Goal: Navigation & Orientation: Find specific page/section

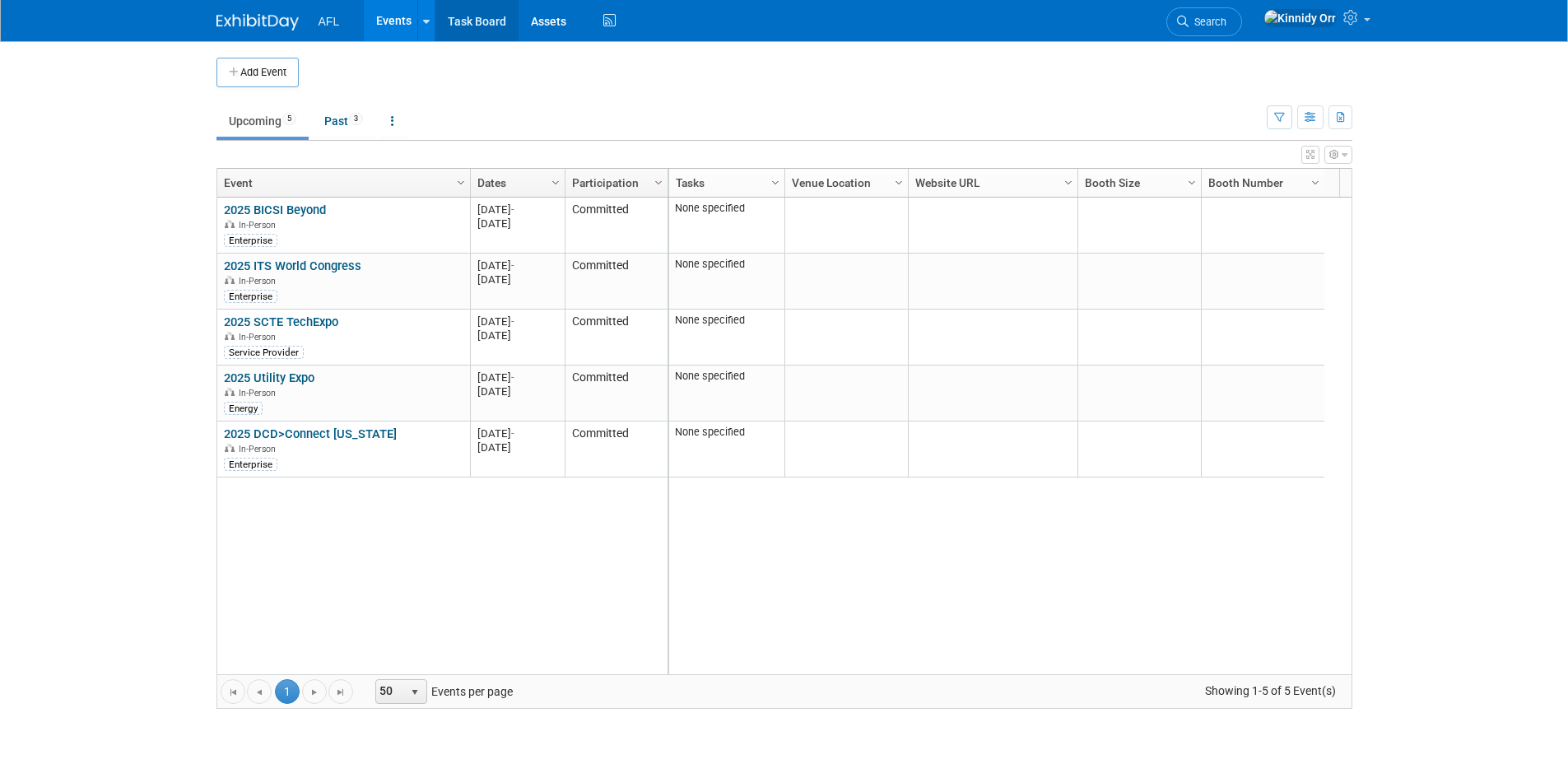
click at [486, 22] on link "Task Board" at bounding box center [477, 20] width 83 height 41
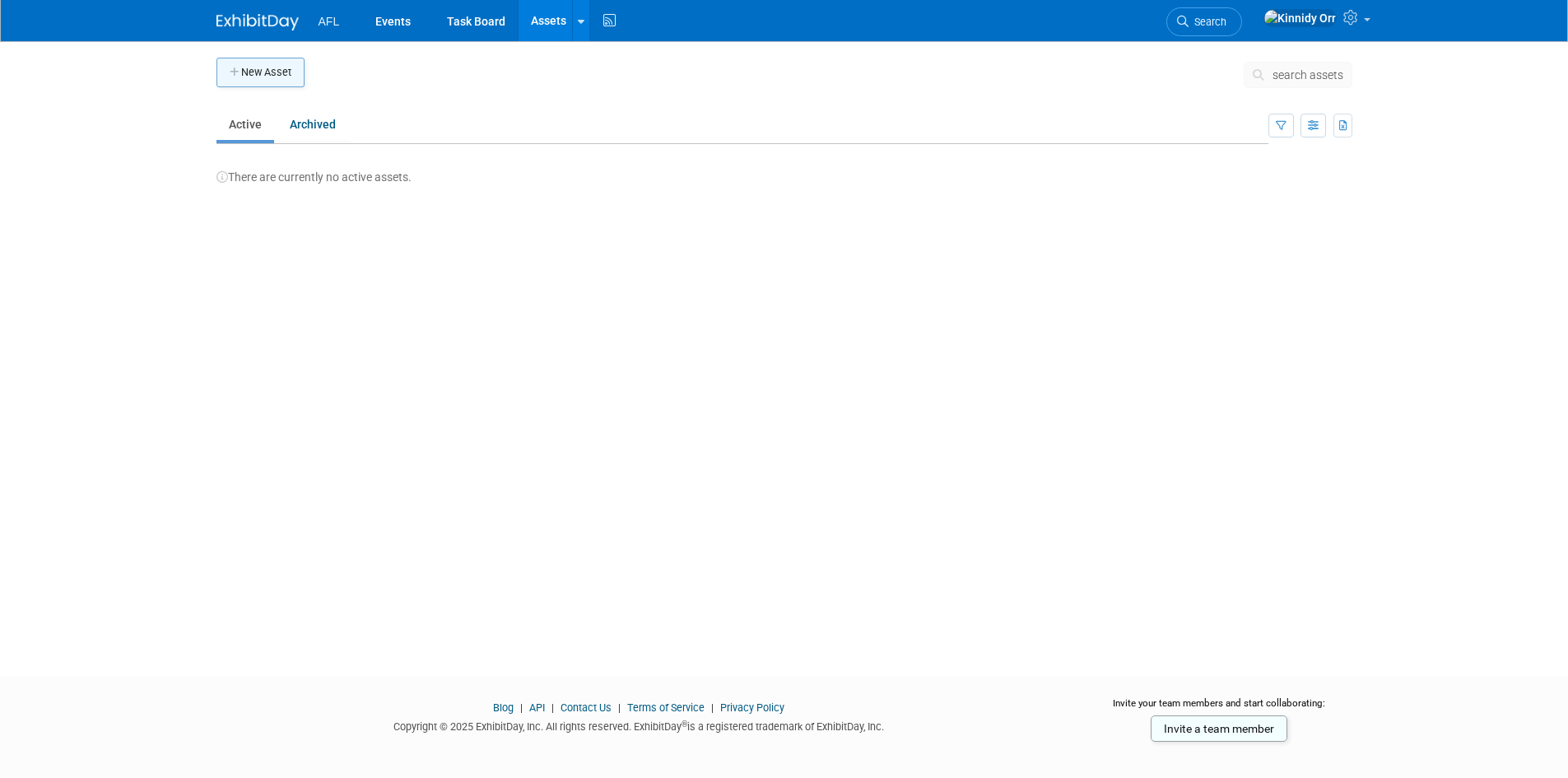
click at [286, 71] on button "New Asset" at bounding box center [260, 72] width 88 height 30
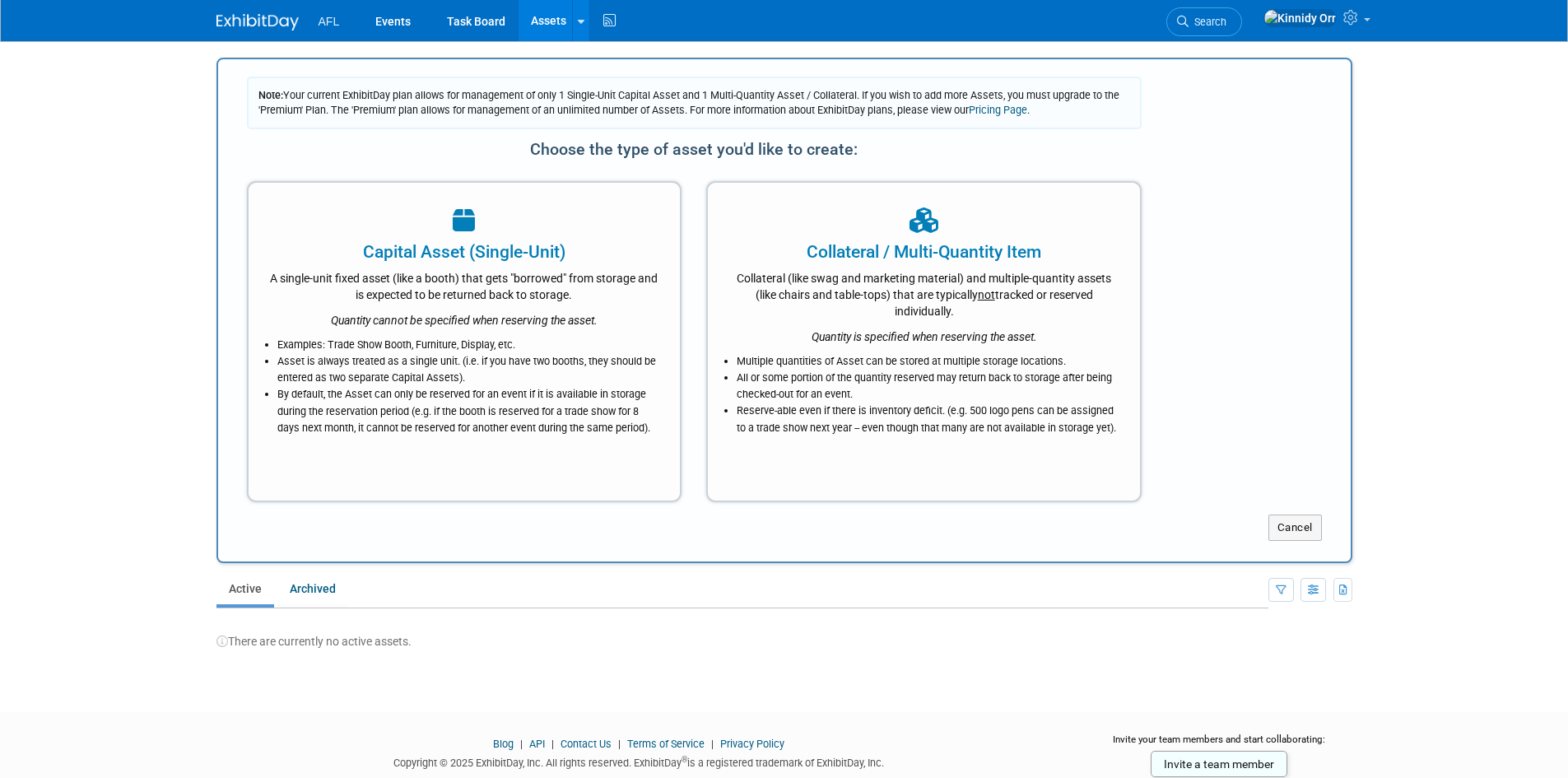
click at [330, 24] on span "AFL" at bounding box center [329, 21] width 21 height 13
click at [389, 11] on link "Events" at bounding box center [393, 20] width 60 height 41
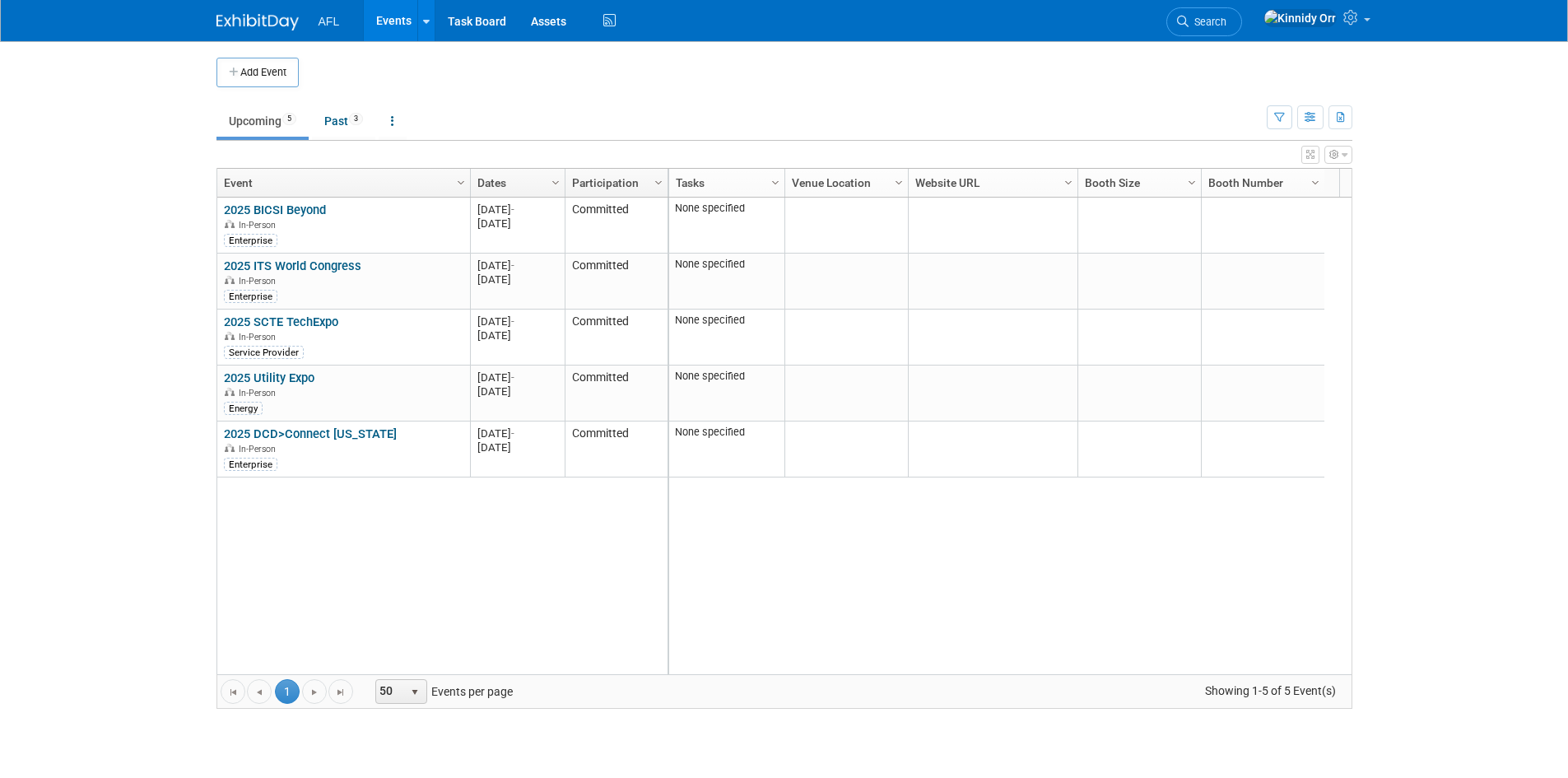
click at [321, 22] on span "AFL" at bounding box center [329, 21] width 21 height 13
click at [334, 121] on link "Past 3" at bounding box center [344, 121] width 63 height 32
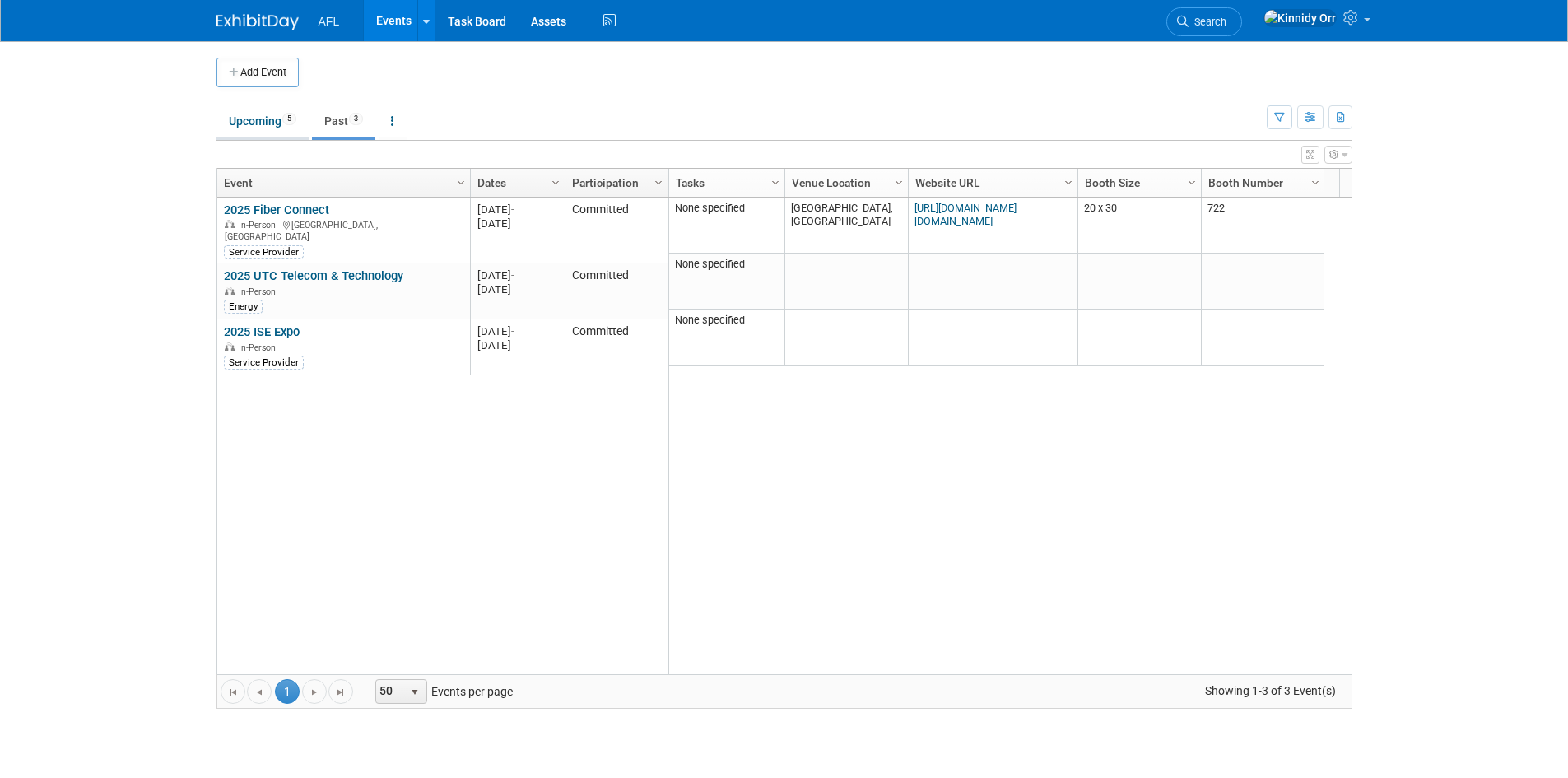
click at [289, 124] on link "Upcoming 5" at bounding box center [262, 121] width 92 height 32
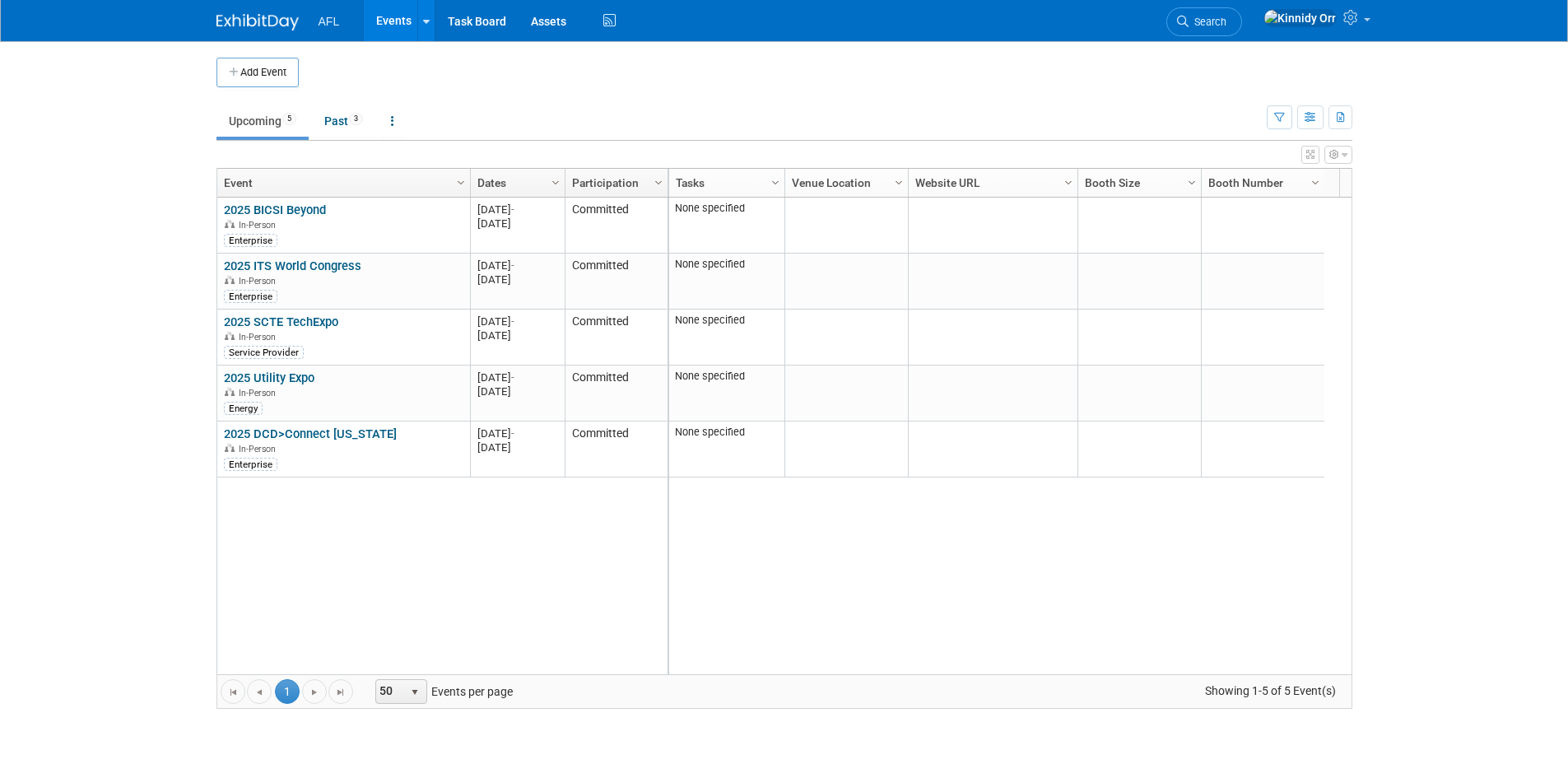
click at [630, 186] on link "Participation" at bounding box center [613, 183] width 84 height 28
click at [1307, 114] on icon "button" at bounding box center [1310, 119] width 12 height 11
click at [1255, 221] on link "Calendar View" at bounding box center [1241, 225] width 138 height 23
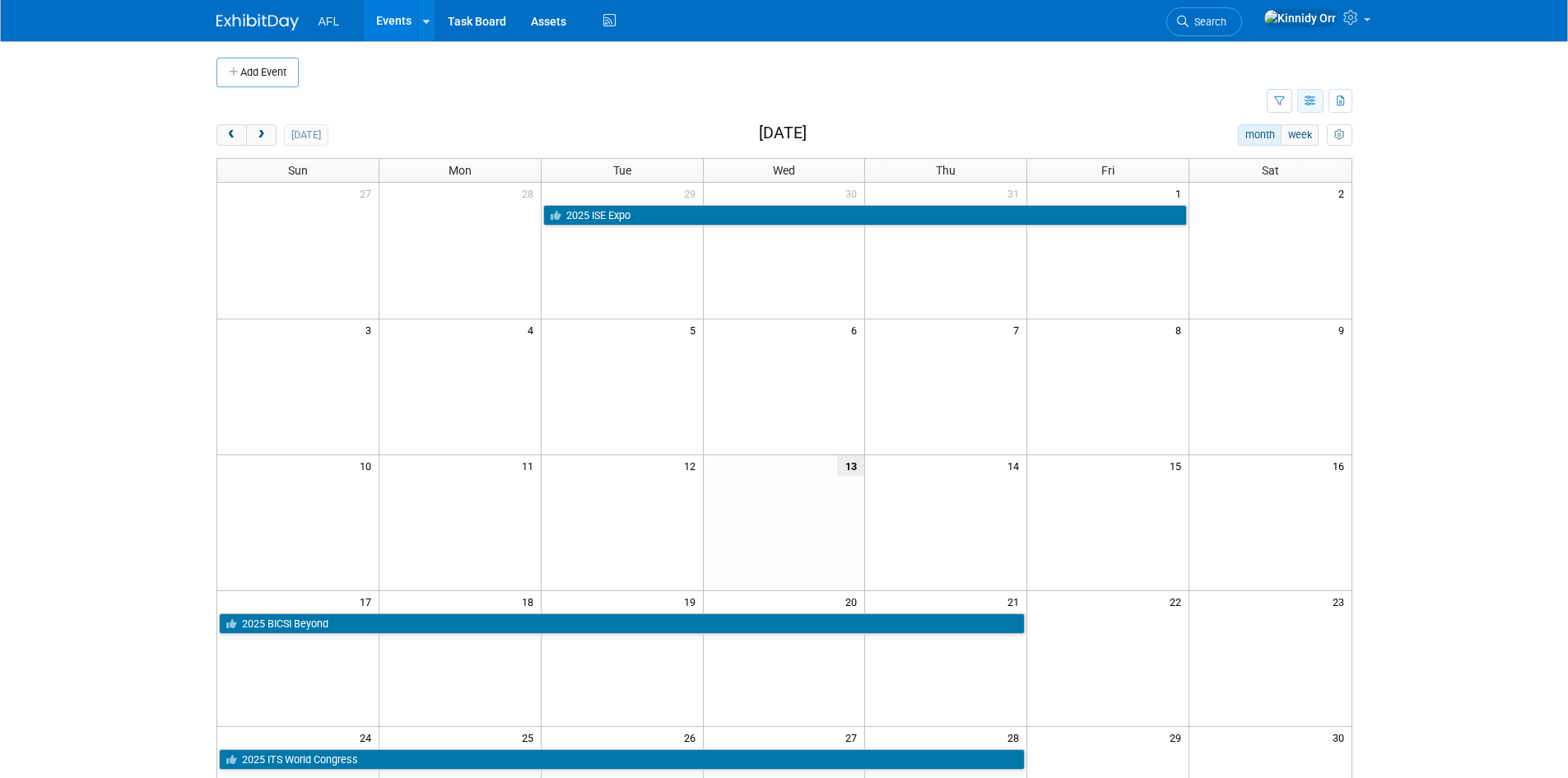
click at [1310, 102] on icon "button" at bounding box center [1310, 102] width 12 height 11
click at [1262, 154] on link "List View" at bounding box center [1241, 158] width 138 height 23
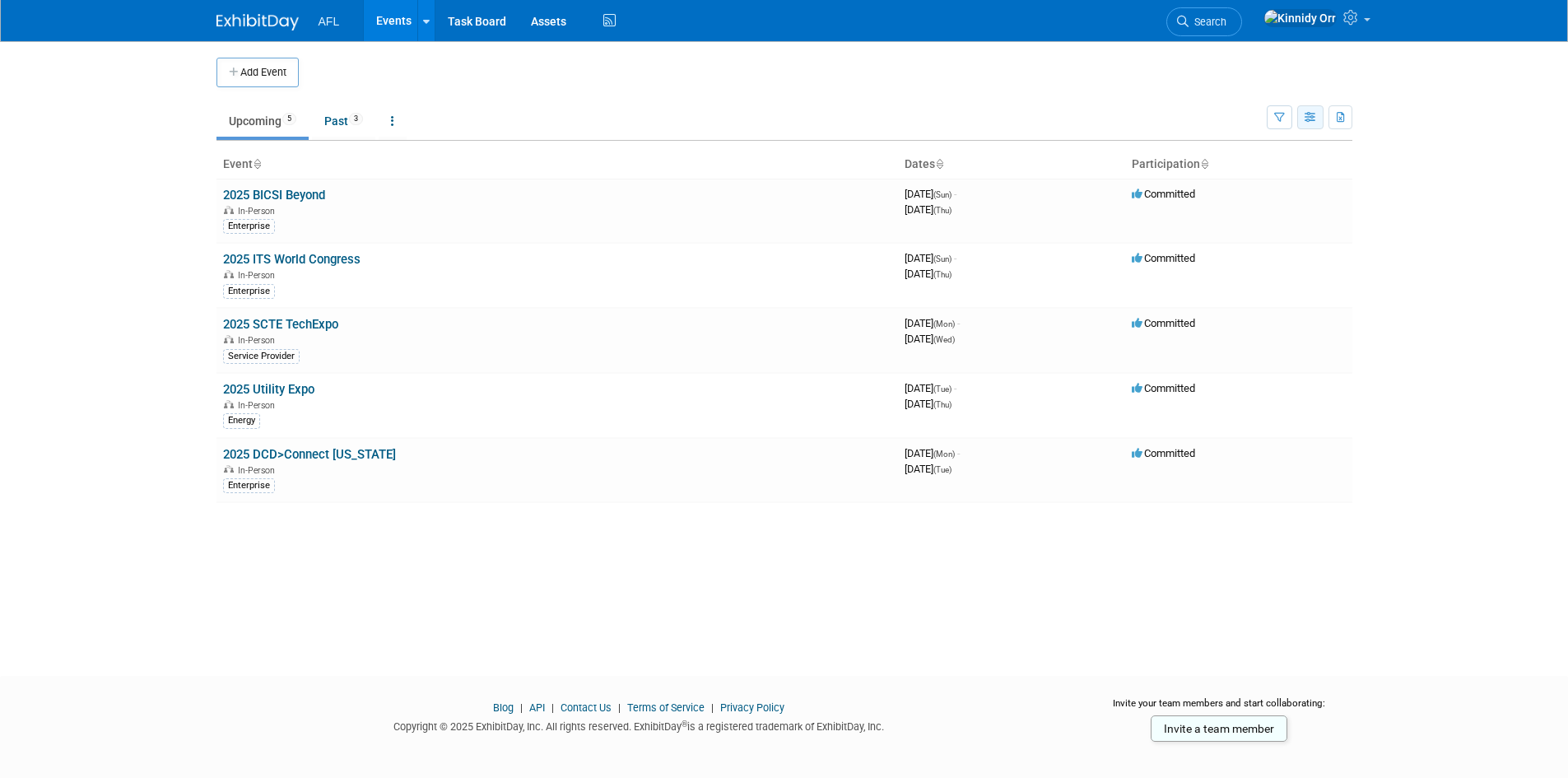
click at [1306, 116] on icon "button" at bounding box center [1310, 119] width 12 height 11
click at [1239, 201] on link "Detail View" at bounding box center [1241, 199] width 138 height 23
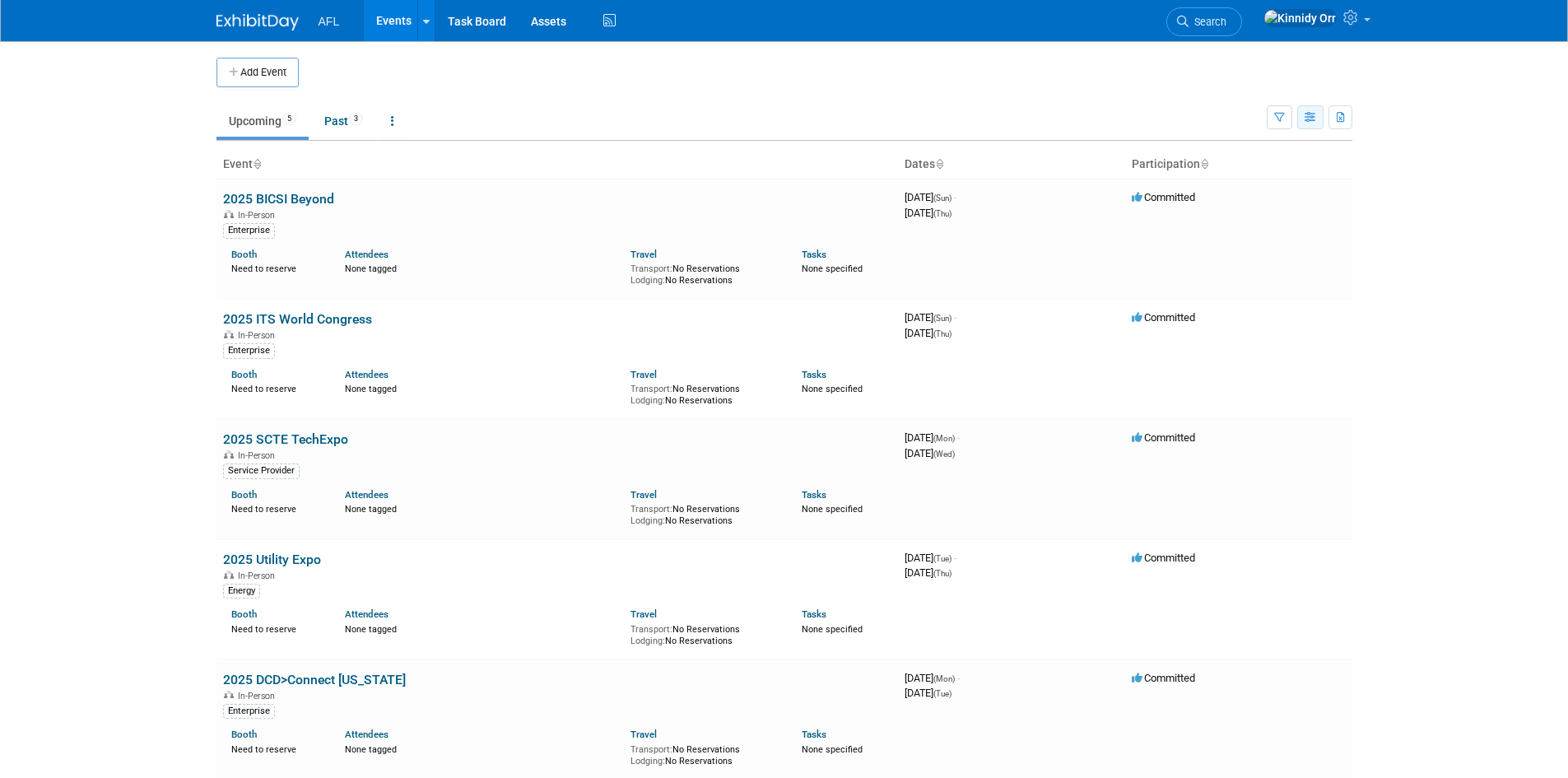
click at [1316, 115] on icon "button" at bounding box center [1310, 119] width 12 height 11
click at [1271, 251] on link "Expert Grid" at bounding box center [1241, 250] width 138 height 23
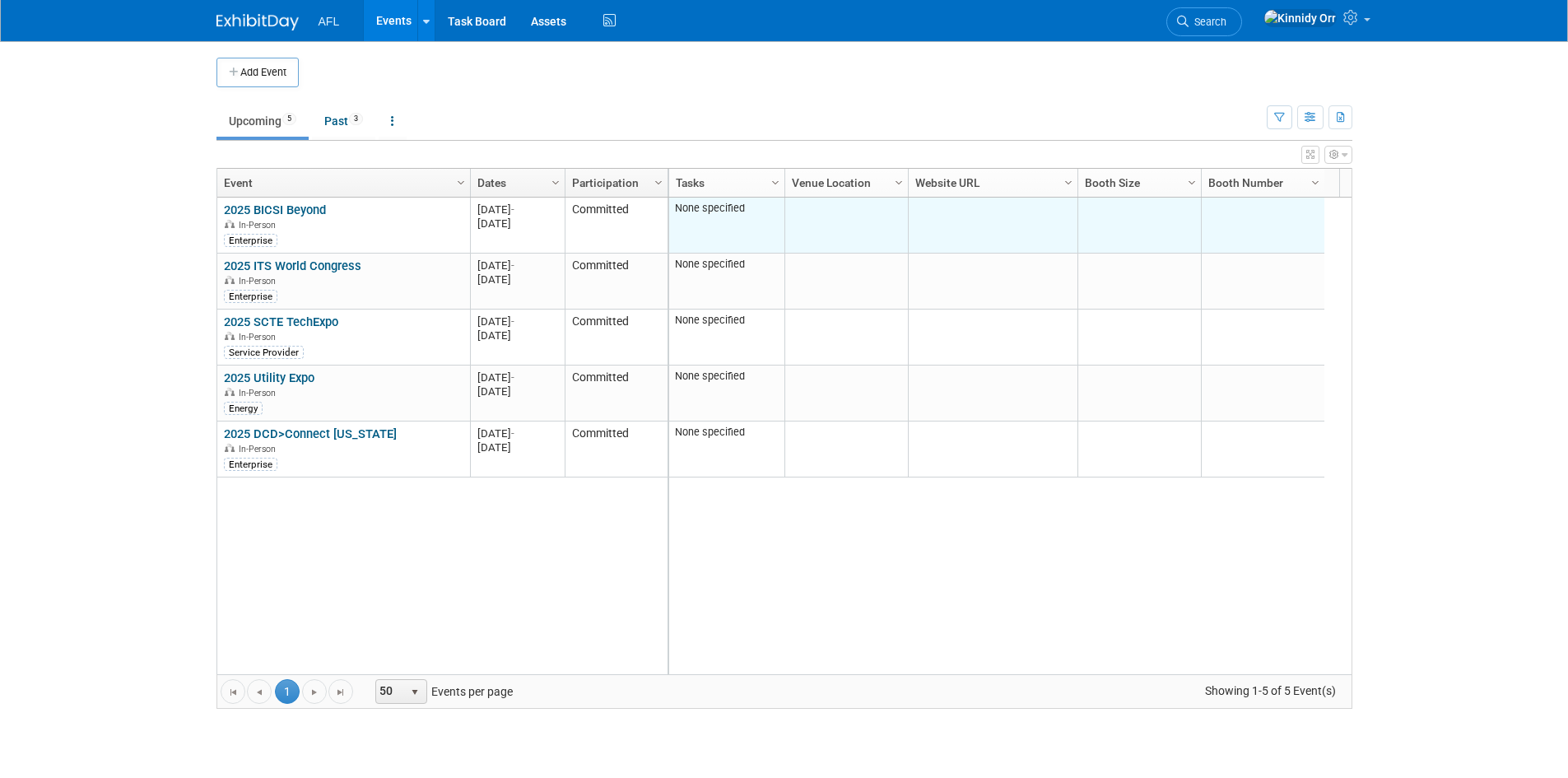
click at [866, 249] on td at bounding box center [845, 225] width 123 height 56
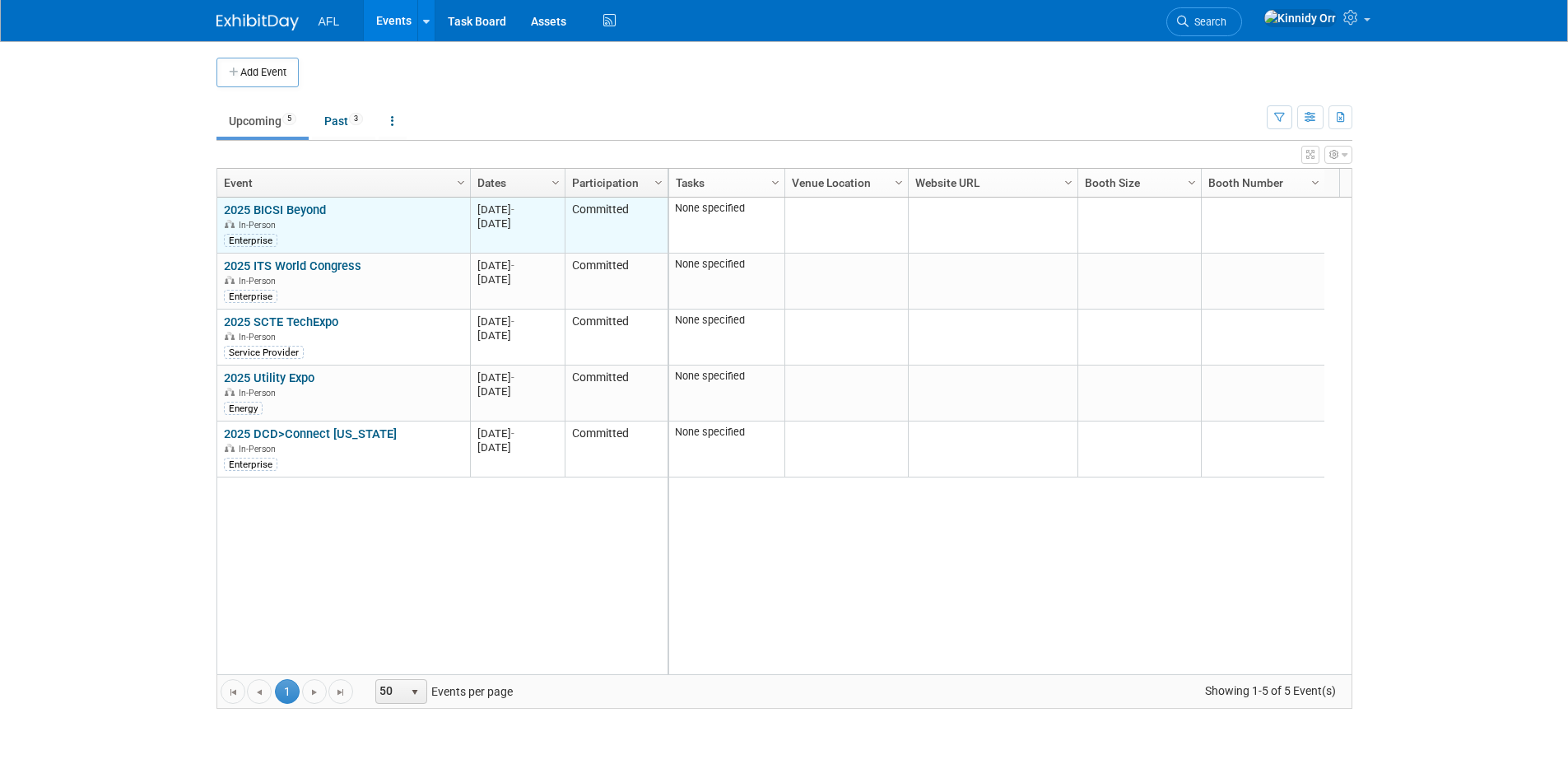
click at [302, 205] on link "2025 BICSI Beyond" at bounding box center [275, 210] width 102 height 15
